Goal: Task Accomplishment & Management: Manage account settings

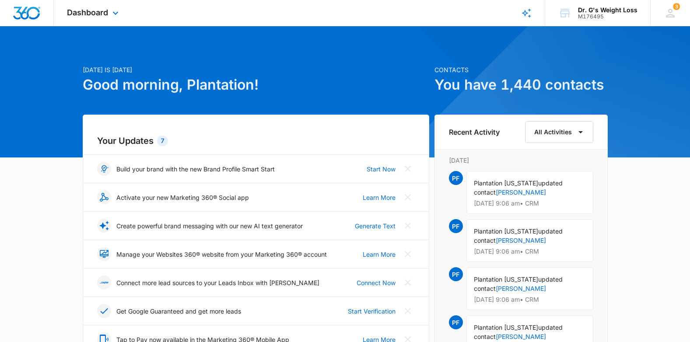
click at [105, 22] on div "Dashboard Apps Reputation Forms CRM Email Social Content Ads Intelligence Files…" at bounding box center [94, 13] width 80 height 26
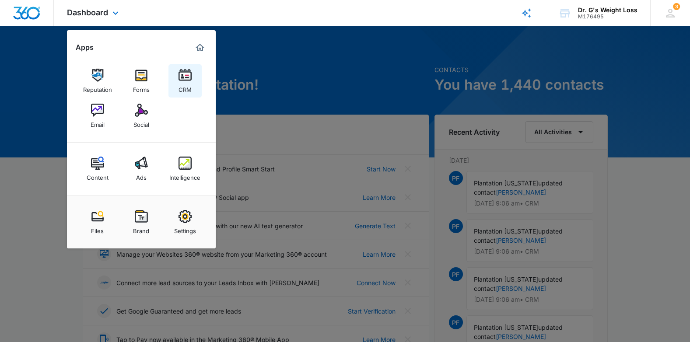
click at [192, 88] on link "CRM" at bounding box center [184, 80] width 33 height 33
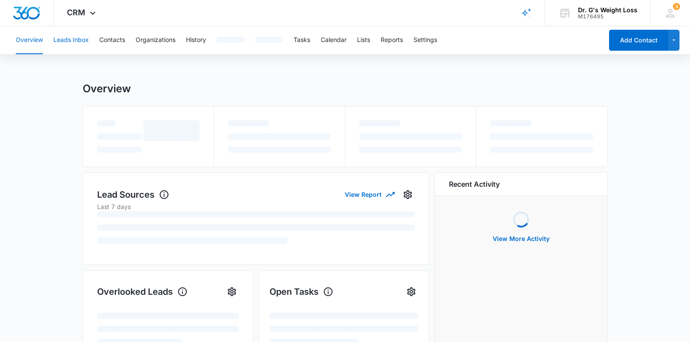
click at [87, 46] on button "Leads Inbox" at bounding box center [70, 40] width 35 height 28
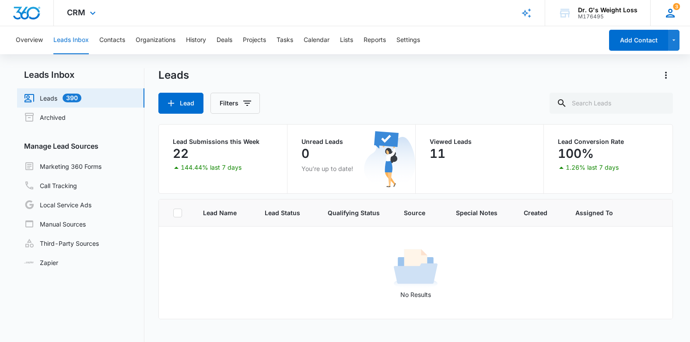
click at [676, 17] on icon at bounding box center [669, 13] width 13 height 13
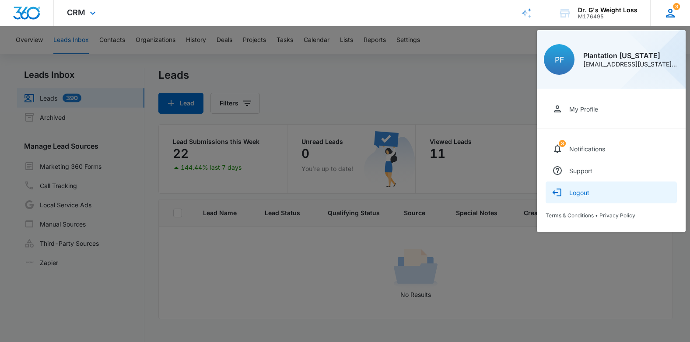
click at [594, 193] on button "Logout" at bounding box center [610, 192] width 131 height 22
click at [584, 197] on button "Logout" at bounding box center [610, 192] width 131 height 22
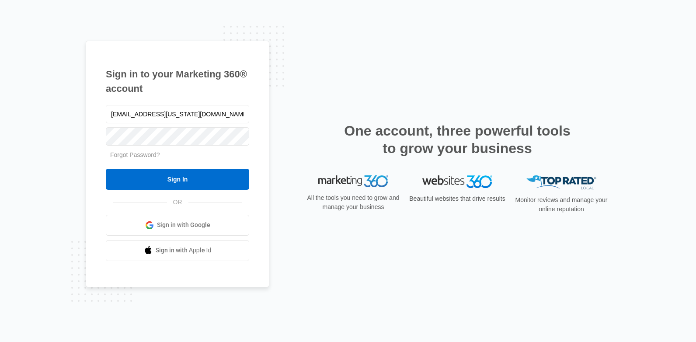
drag, startPoint x: 198, startPoint y: 147, endPoint x: 199, endPoint y: 197, distance: 50.7
click at [199, 197] on div "[EMAIL_ADDRESS][US_STATE][DOMAIN_NAME] Forgot Password? Sign In OR Sign in with…" at bounding box center [177, 182] width 143 height 158
type input "[EMAIL_ADDRESS][US_STATE][DOMAIN_NAME]"
click at [186, 117] on input "[EMAIL_ADDRESS][US_STATE][DOMAIN_NAME]" at bounding box center [177, 114] width 143 height 18
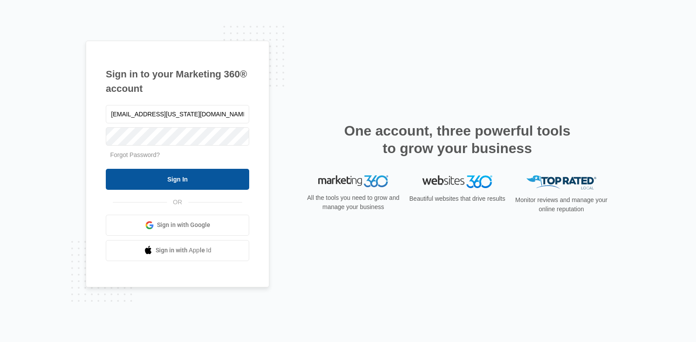
click at [172, 179] on input "Sign In" at bounding box center [177, 179] width 143 height 21
